Goal: Information Seeking & Learning: Learn about a topic

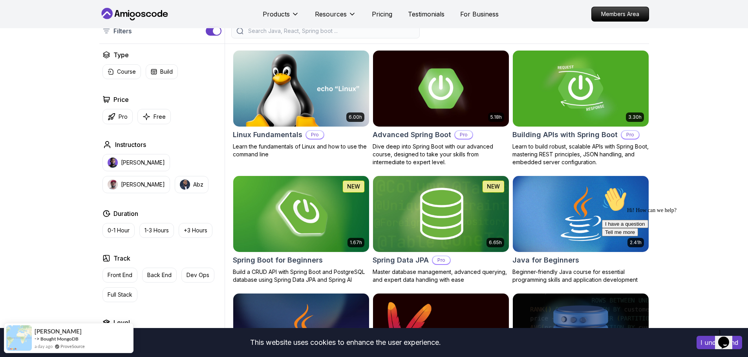
click at [315, 212] on img at bounding box center [301, 214] width 142 height 80
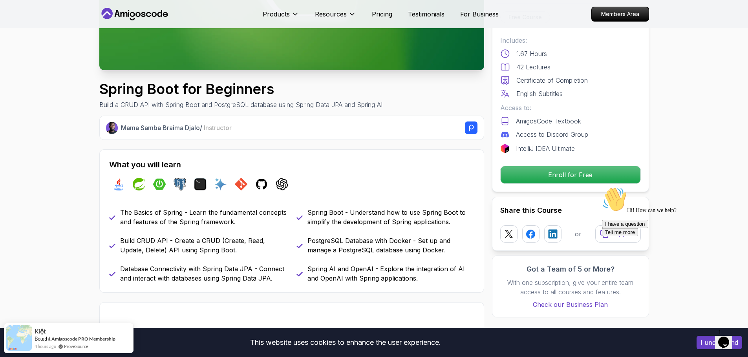
scroll to position [196, 0]
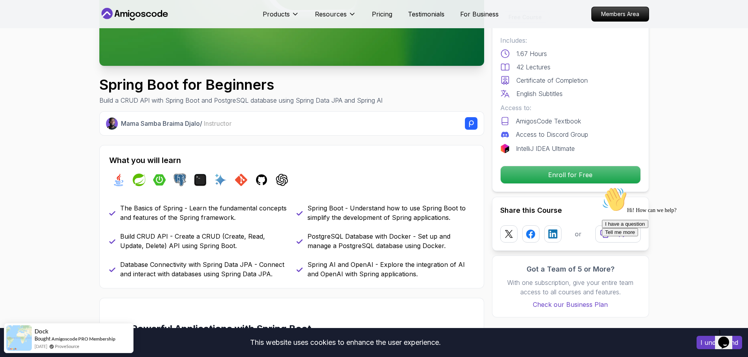
scroll to position [235, 0]
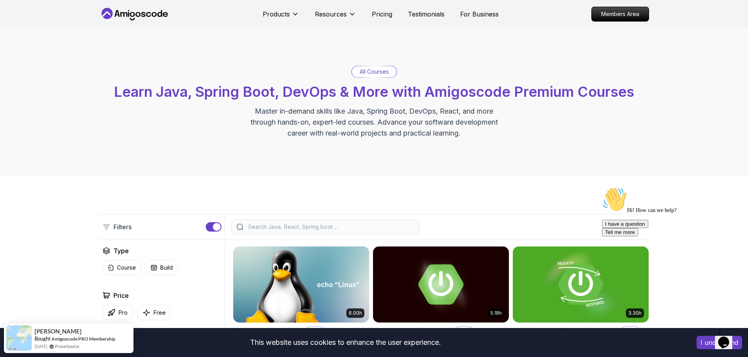
drag, startPoint x: 465, startPoint y: 233, endPoint x: 494, endPoint y: 50, distance: 185.9
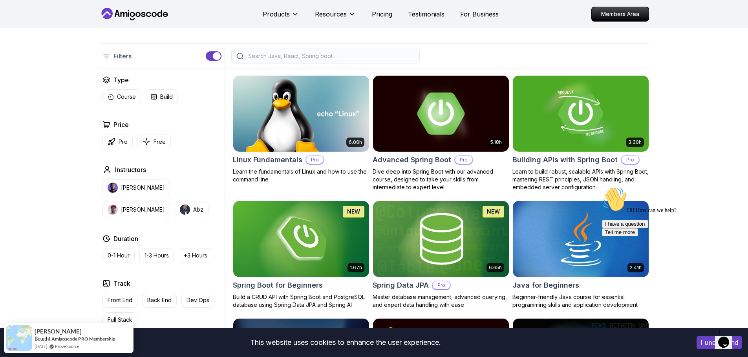
scroll to position [196, 0]
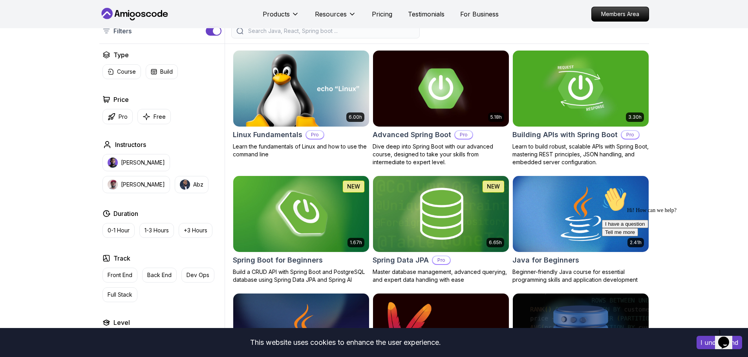
click at [327, 209] on img at bounding box center [301, 214] width 142 height 80
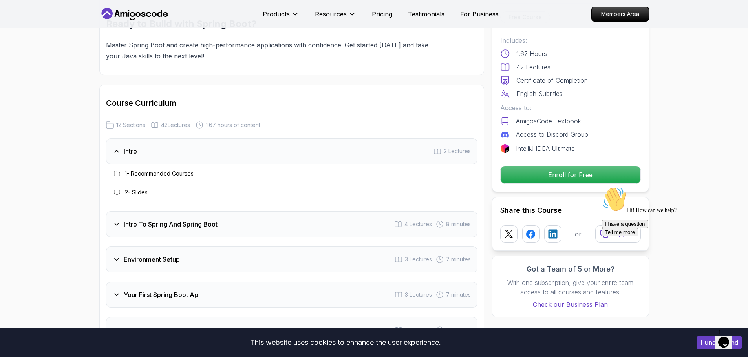
scroll to position [903, 0]
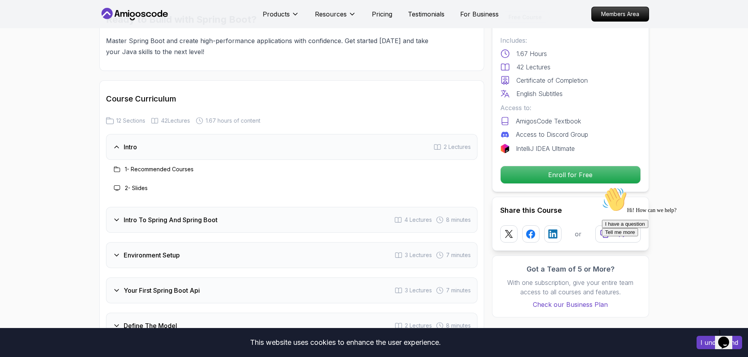
click at [214, 219] on div "Intro To Spring And Spring Boot 4 Lectures 8 minutes" at bounding box center [291, 220] width 371 height 26
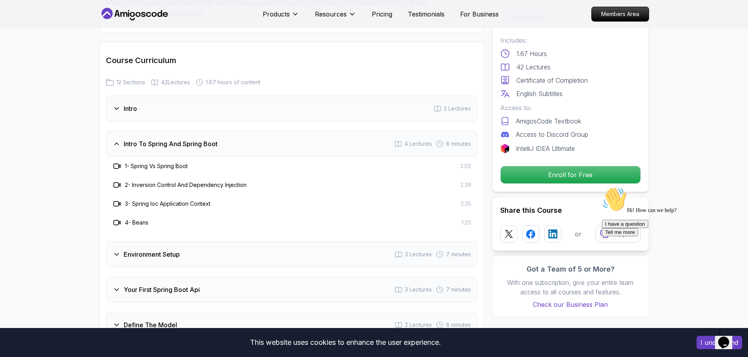
scroll to position [942, 0]
click at [168, 249] on div "Environment Setup 3 Lectures 7 minutes" at bounding box center [291, 254] width 371 height 26
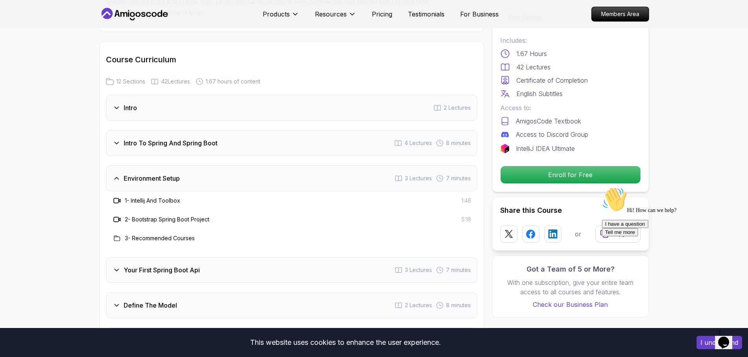
click at [164, 139] on h3 "Intro To Spring And Spring Boot" at bounding box center [171, 143] width 94 height 9
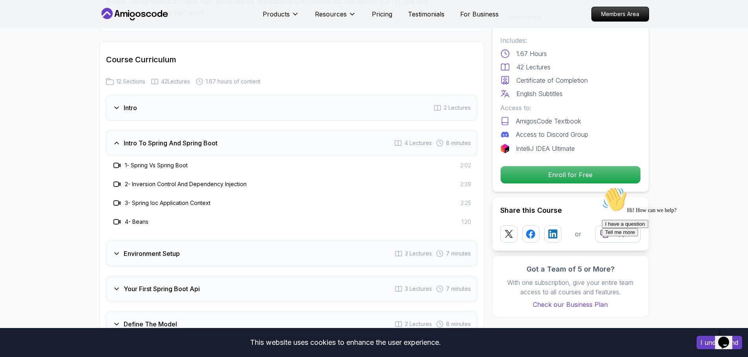
click at [120, 183] on icon at bounding box center [120, 184] width 2 height 3
click at [118, 182] on icon at bounding box center [115, 184] width 5 height 5
click at [137, 241] on div "Environment Setup 3 Lectures 7 minutes" at bounding box center [291, 254] width 371 height 26
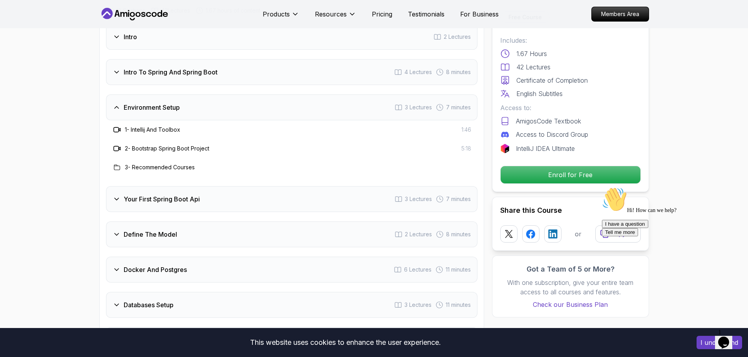
scroll to position [1020, 0]
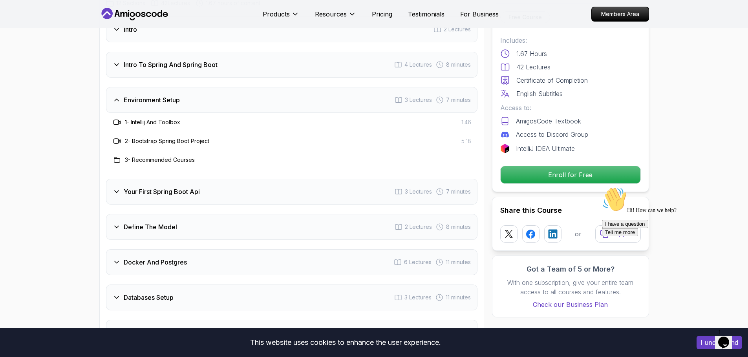
click at [156, 187] on div "Your First Spring Boot Api 3 Lectures 7 minutes" at bounding box center [291, 192] width 371 height 26
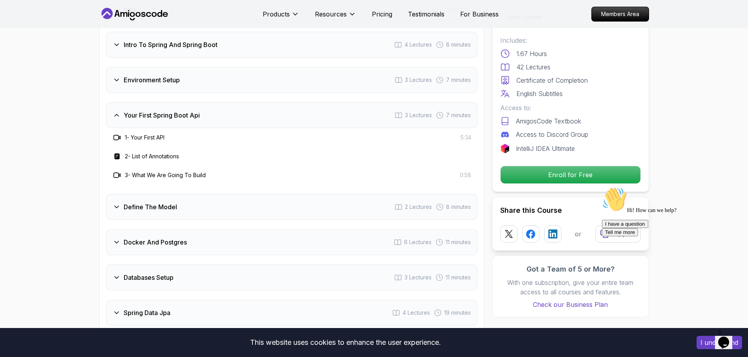
scroll to position [1099, 0]
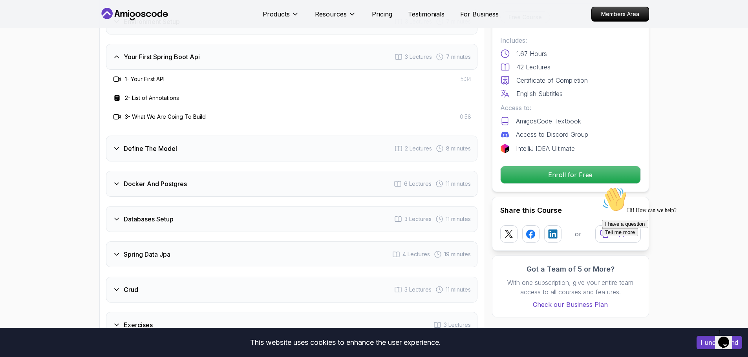
click at [171, 179] on h3 "Docker And Postgres" at bounding box center [155, 183] width 63 height 9
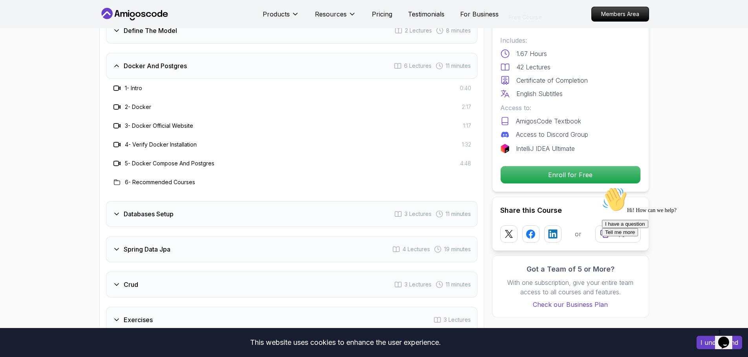
scroll to position [1177, 0]
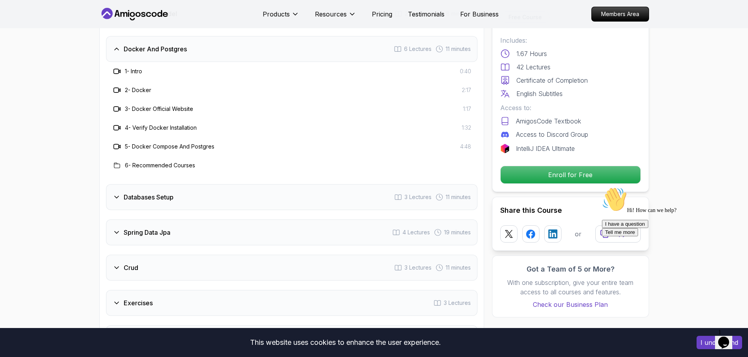
click at [168, 193] on h3 "Databases Setup" at bounding box center [149, 197] width 50 height 9
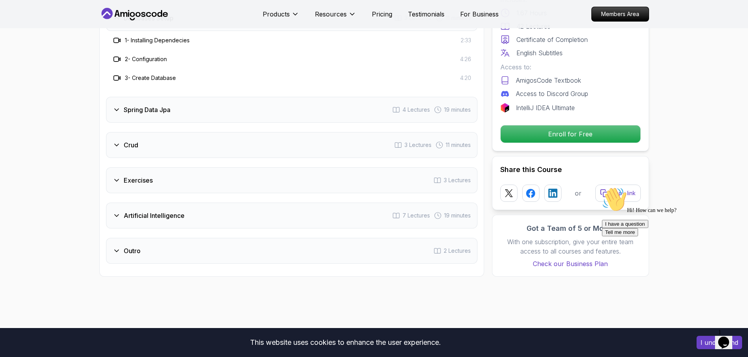
scroll to position [1256, 0]
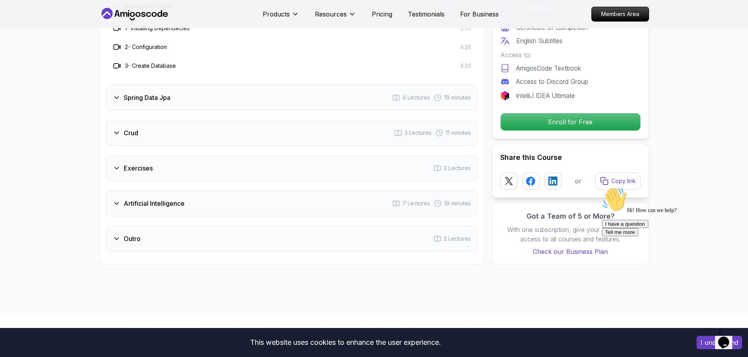
click at [162, 131] on div "Crud 3 Lectures 11 minutes" at bounding box center [291, 133] width 371 height 26
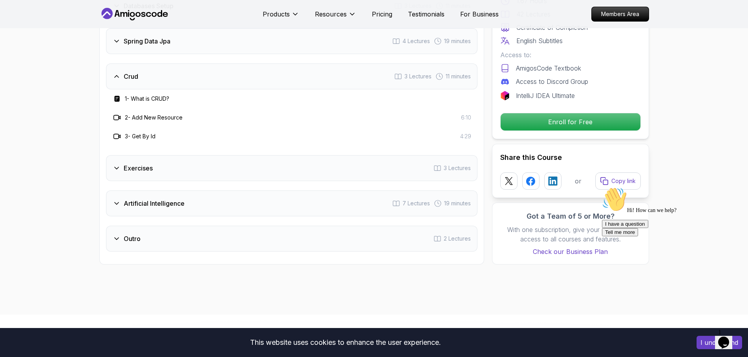
click at [158, 155] on div "Exercises 3 Lectures" at bounding box center [291, 168] width 371 height 26
click at [157, 191] on div "Artificial Intelligence 7 Lectures 19 minutes" at bounding box center [291, 204] width 371 height 26
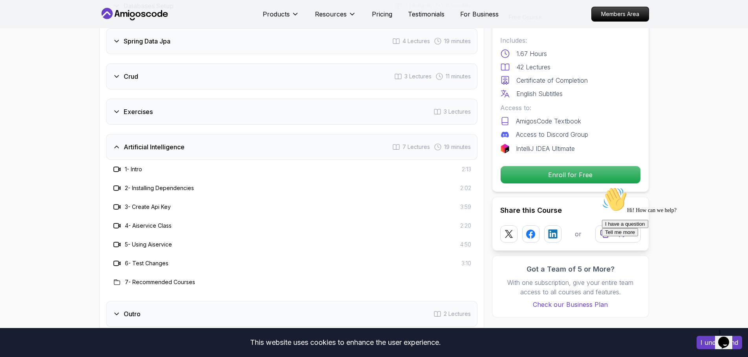
click at [155, 301] on div "Outro 2 Lectures" at bounding box center [291, 314] width 371 height 26
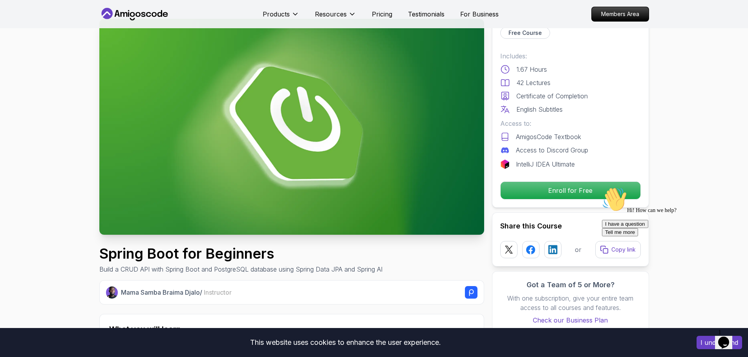
scroll to position [0, 0]
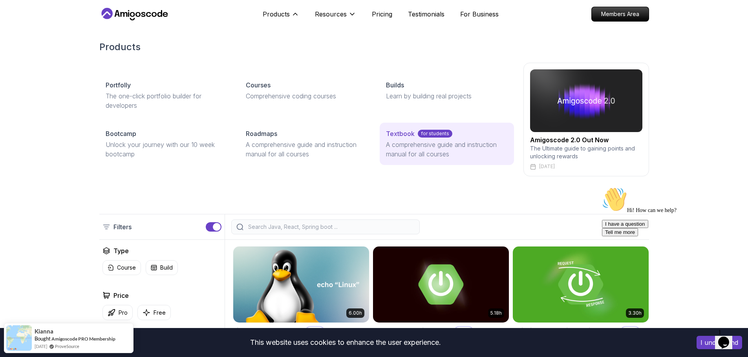
click at [403, 139] on link "Textbook for students A comprehensive guide and instruction manual for all cour…" at bounding box center [446, 144] width 134 height 42
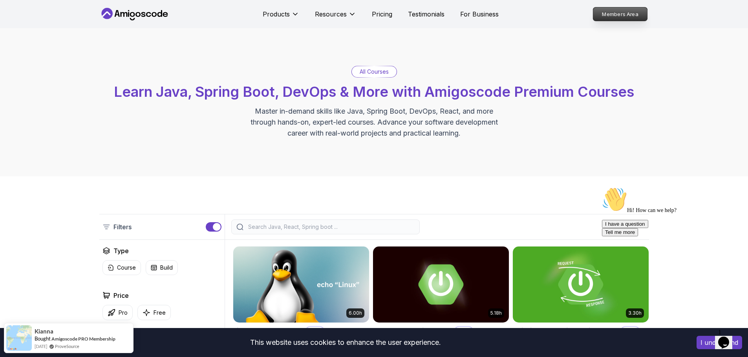
click at [606, 16] on p "Members Area" at bounding box center [620, 13] width 54 height 13
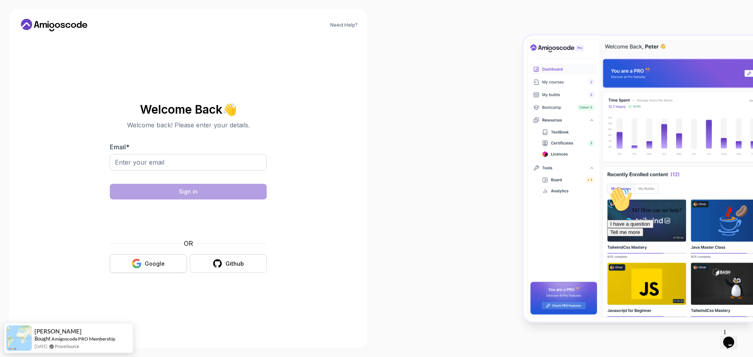
click at [173, 263] on button "Google" at bounding box center [148, 264] width 77 height 18
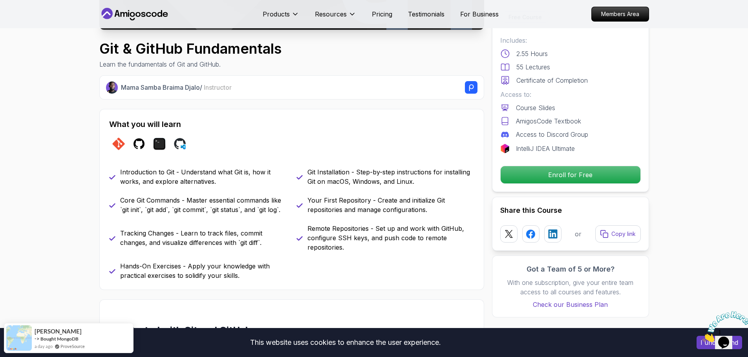
scroll to position [235, 0]
